Goal: Task Accomplishment & Management: Use online tool/utility

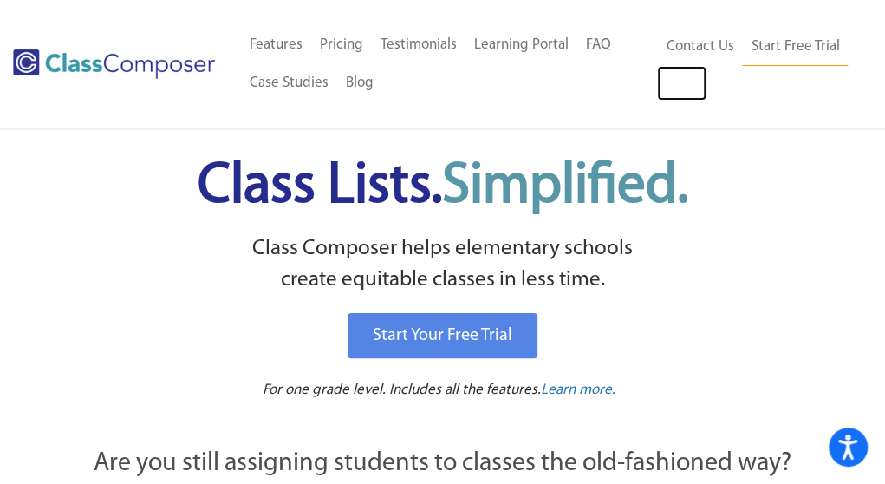
click at [679, 87] on link "Log In" at bounding box center [681, 83] width 49 height 35
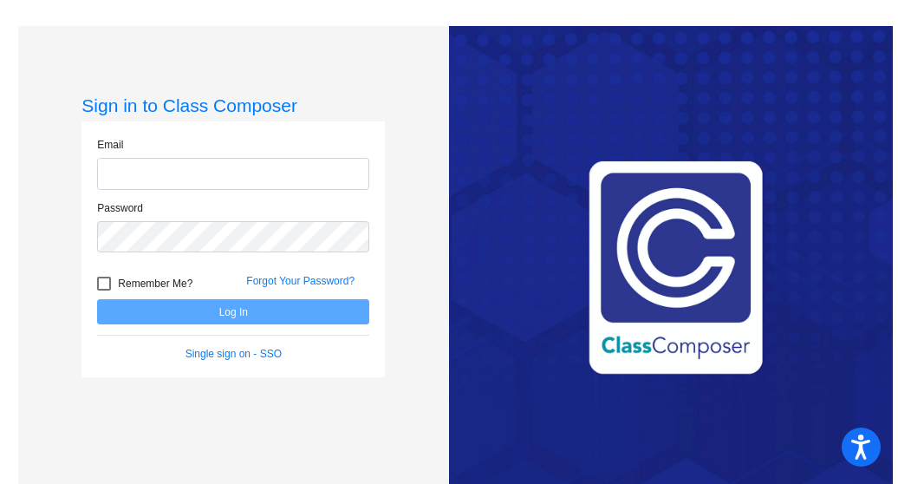
click at [199, 175] on input "email" at bounding box center [233, 174] width 272 height 32
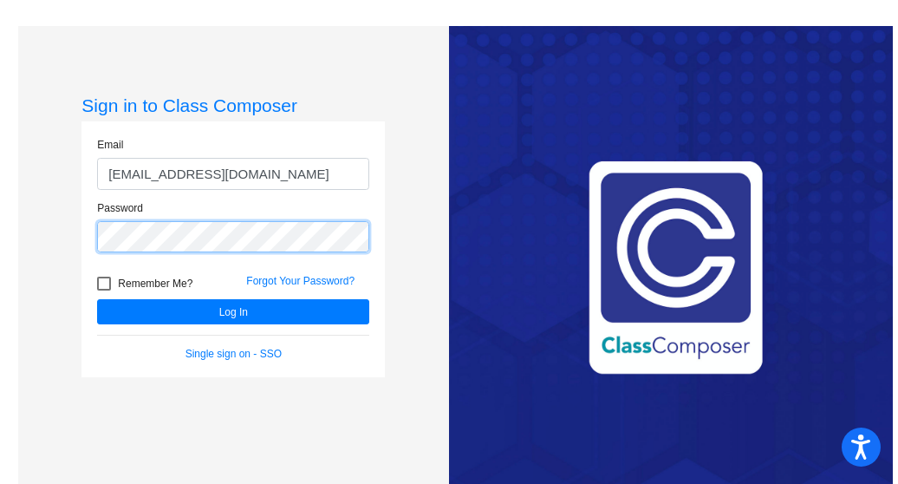
click at [97, 299] on button "Log In" at bounding box center [233, 311] width 272 height 25
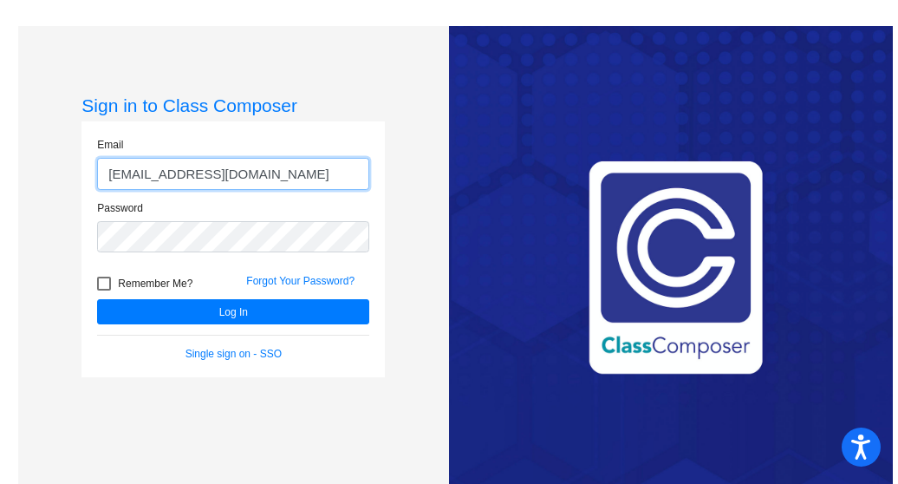
click at [310, 169] on input "[EMAIL_ADDRESS][DOMAIN_NAME]" at bounding box center [233, 174] width 272 height 32
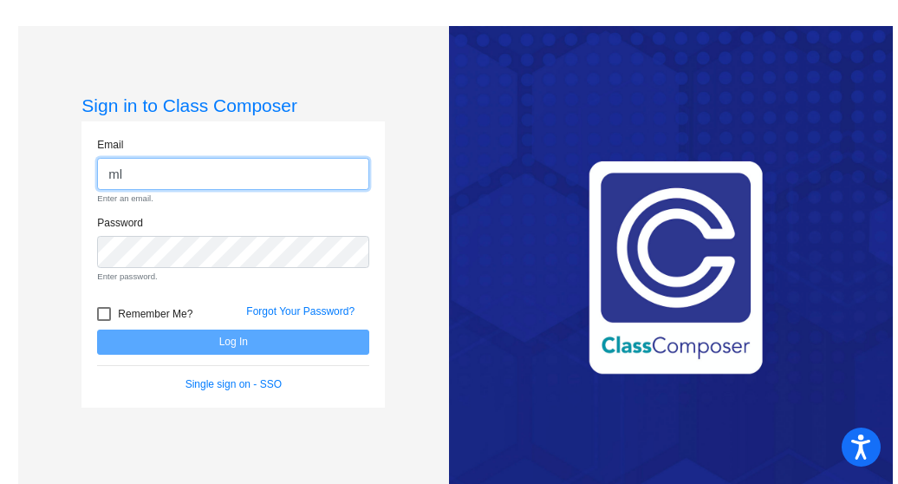
type input "m"
type input "l"
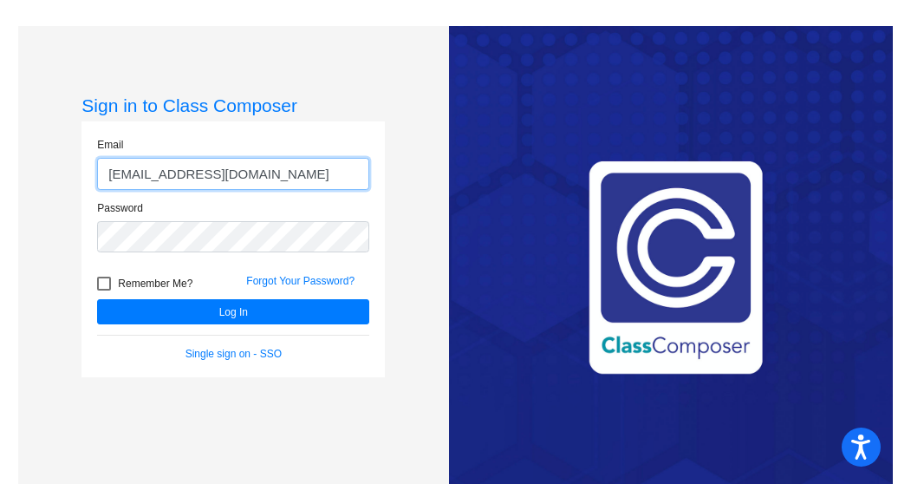
type input "[EMAIL_ADDRESS][DOMAIN_NAME]"
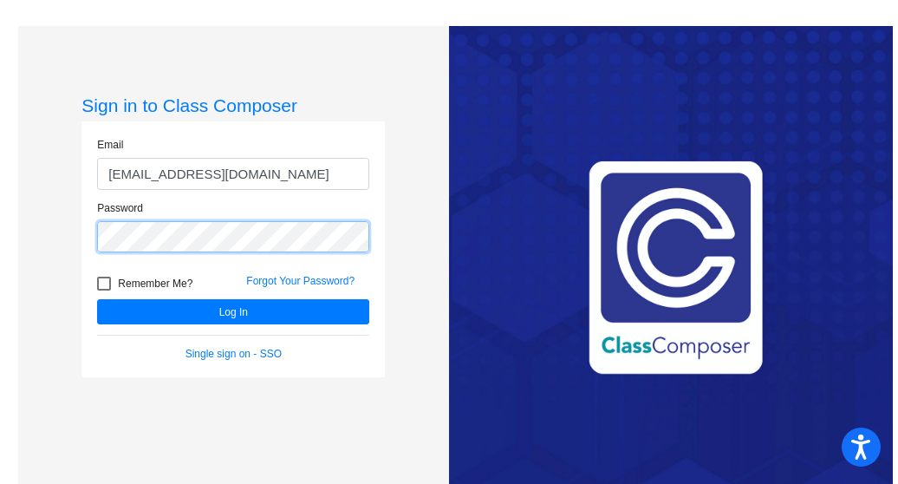
click at [97, 299] on button "Log In" at bounding box center [233, 311] width 272 height 25
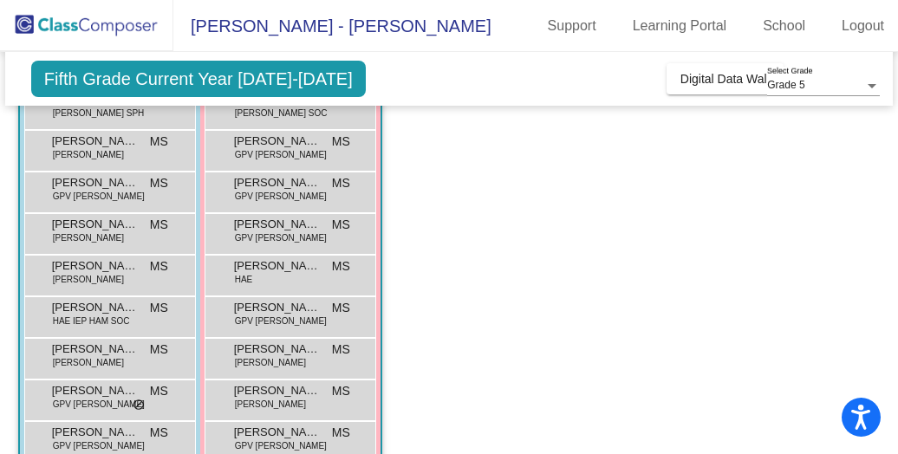
scroll to position [366, 0]
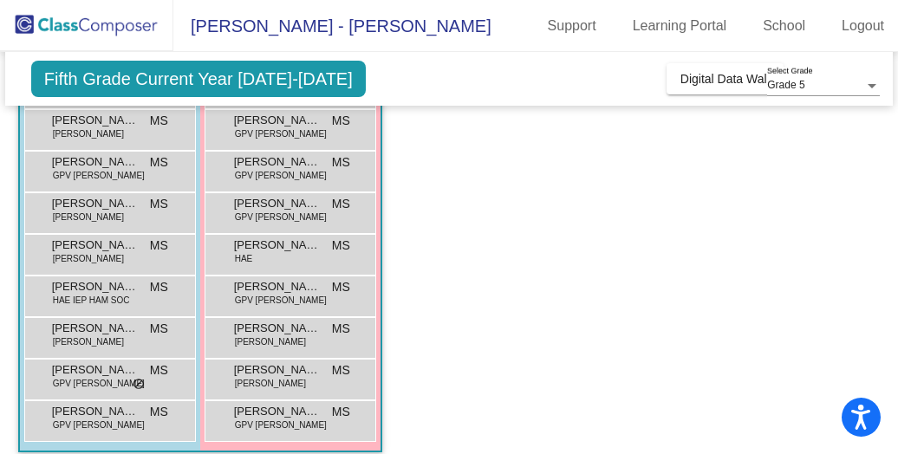
click at [733, 77] on span "Digital Data Wall" at bounding box center [725, 79] width 89 height 14
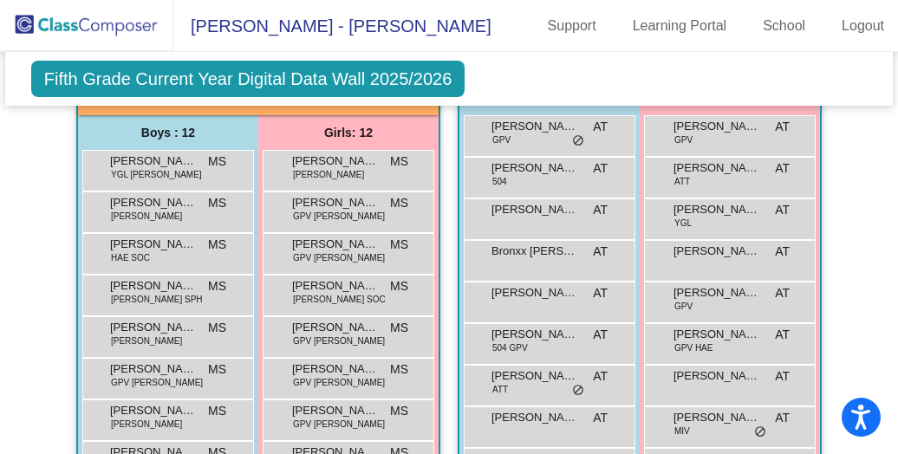
scroll to position [505, 0]
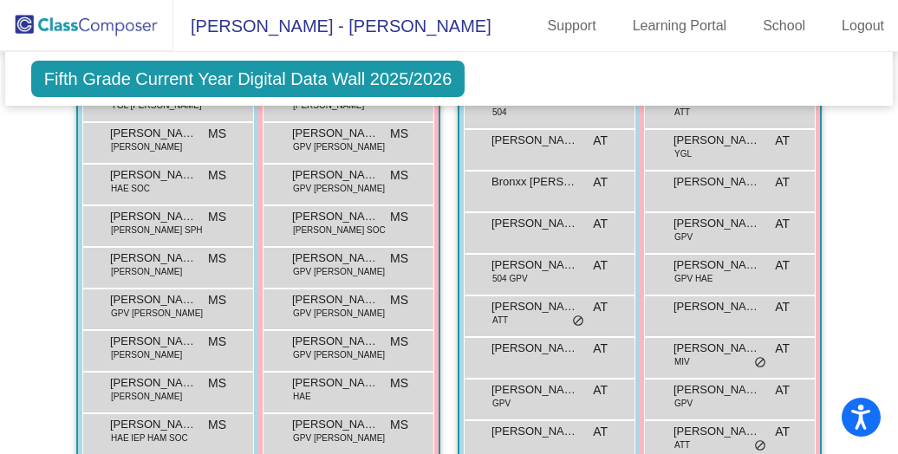
scroll to position [579, 0]
